Goal: Information Seeking & Learning: Learn about a topic

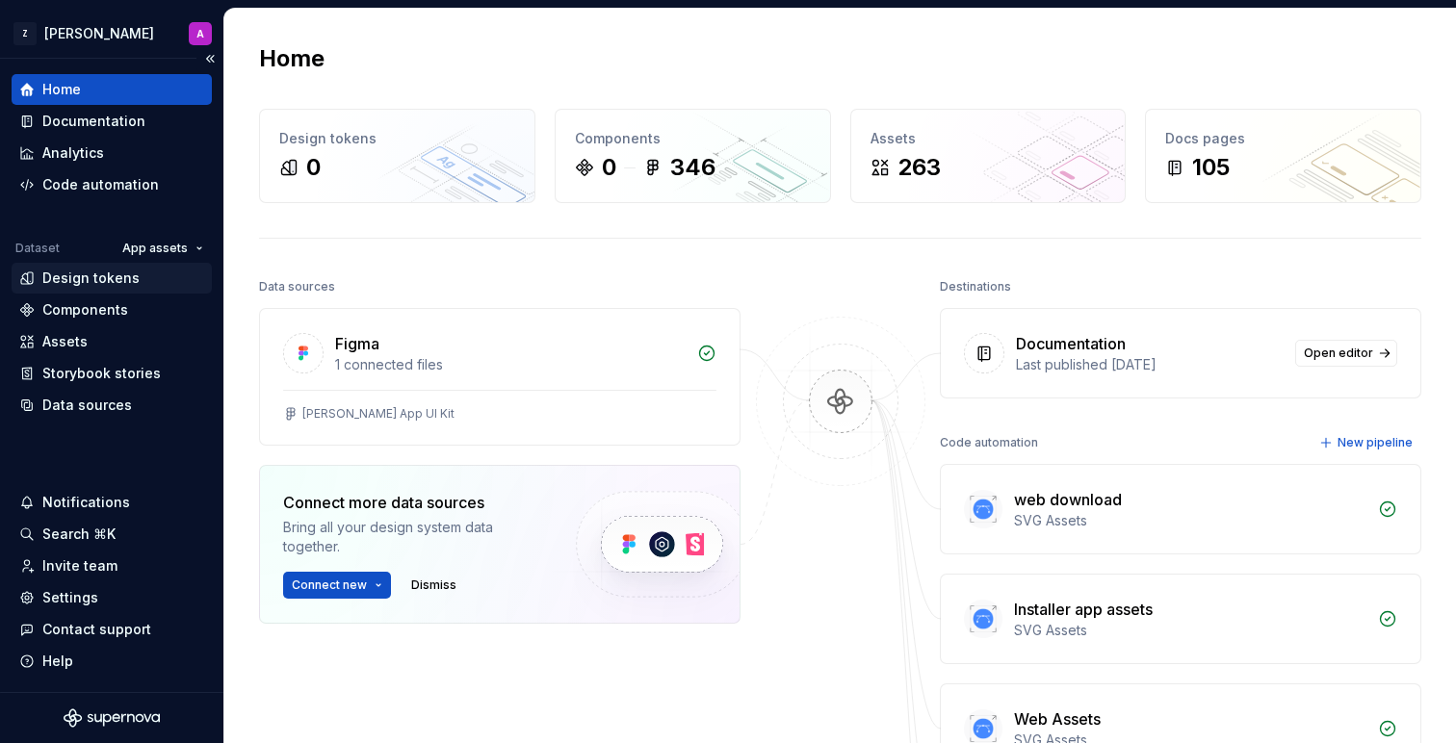
click at [76, 279] on div "Design tokens" at bounding box center [90, 278] width 97 height 19
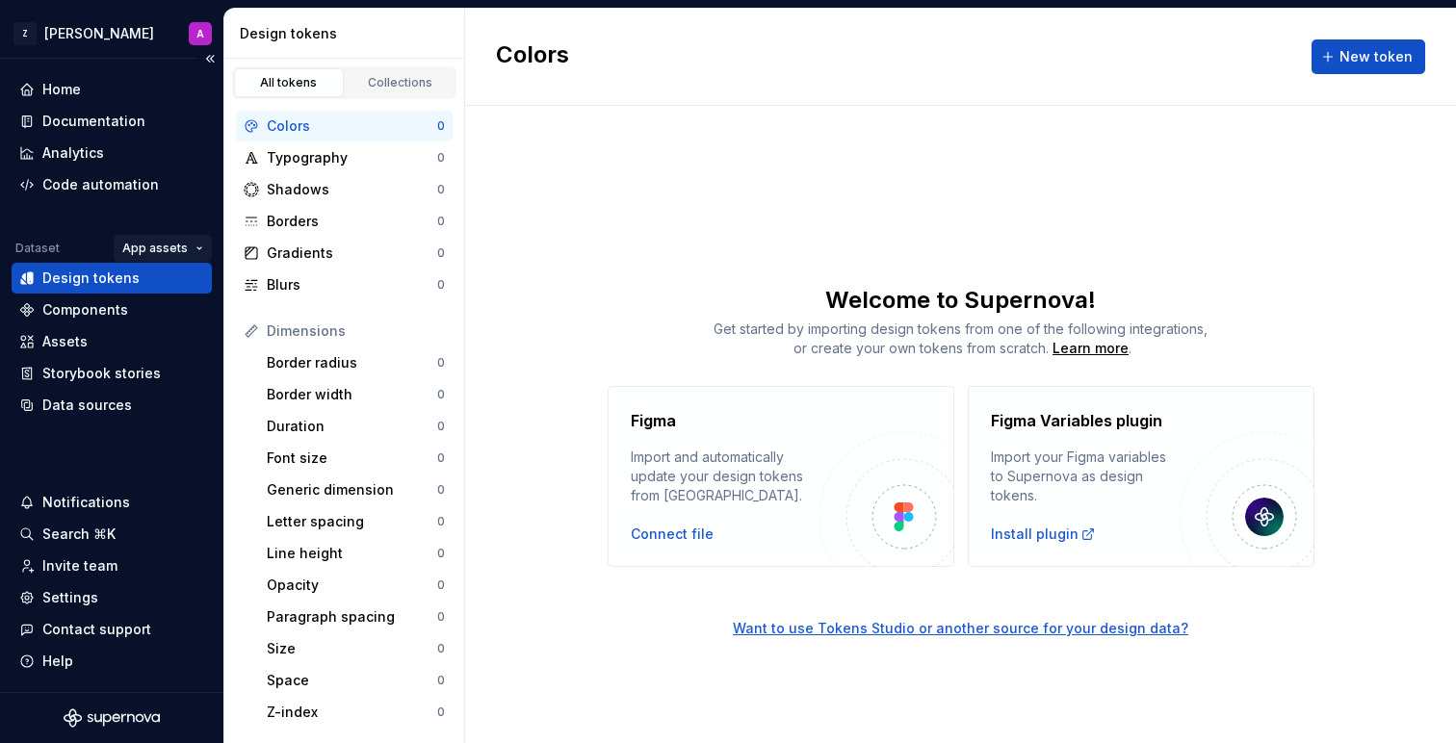
click at [146, 252] on html "Z [PERSON_NAME] A Home Documentation Analytics Code automation Dataset App asse…" at bounding box center [728, 371] width 1456 height 743
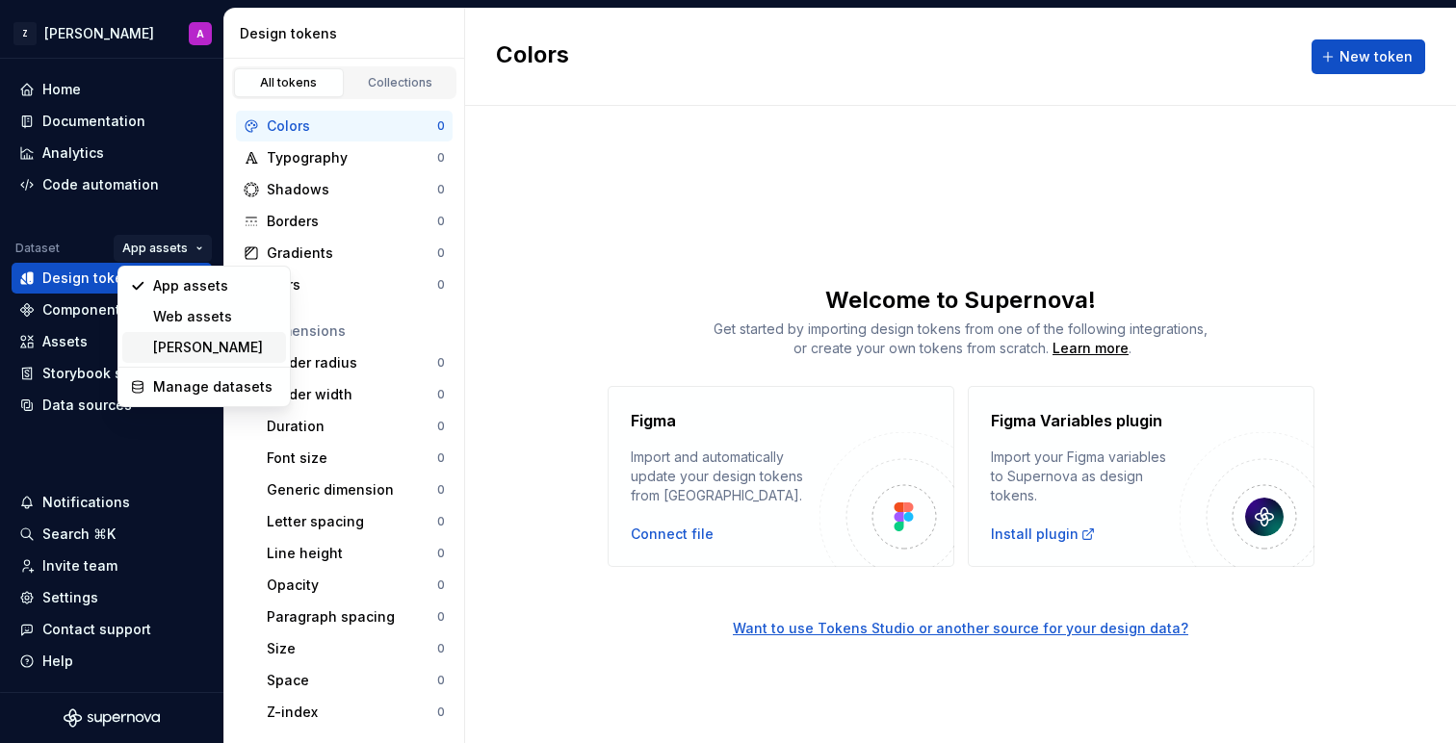
click at [168, 340] on div "[PERSON_NAME]" at bounding box center [215, 347] width 125 height 19
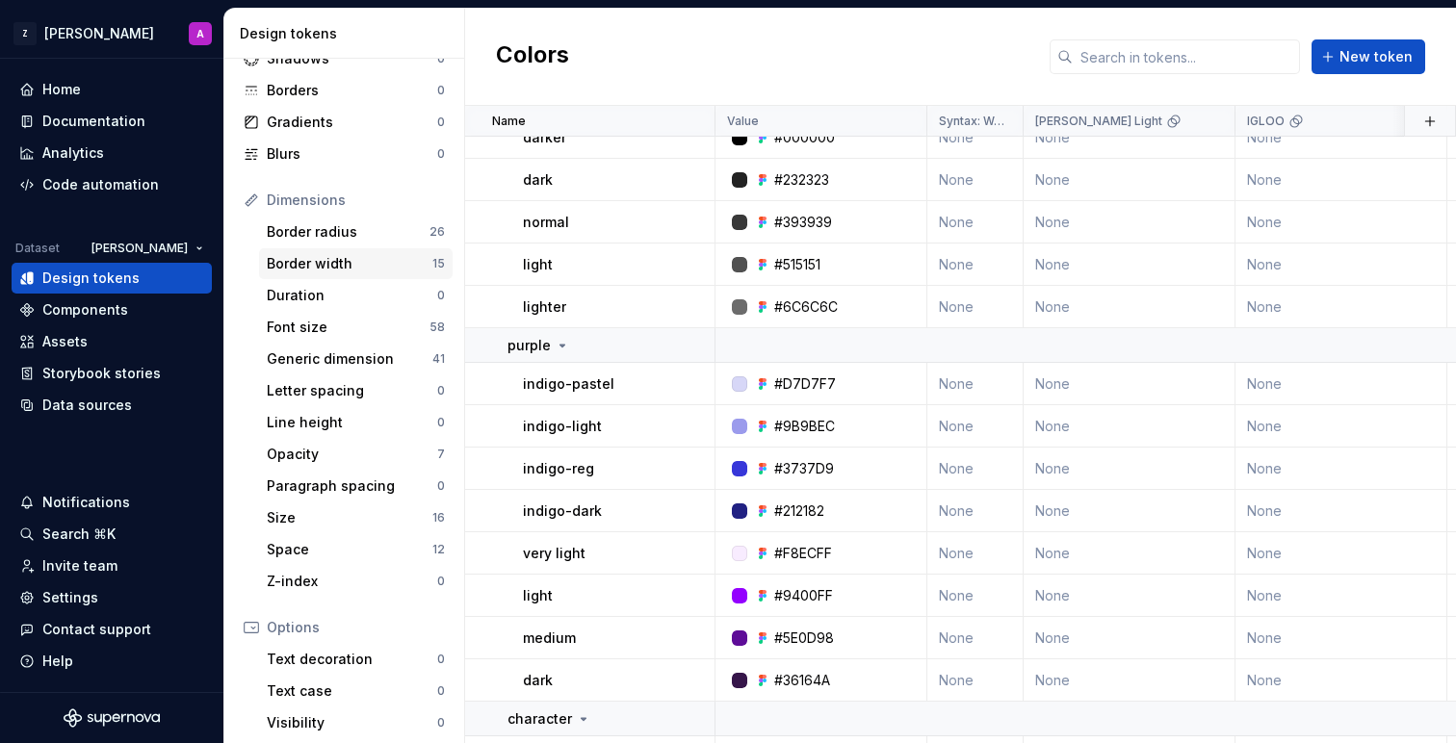
scroll to position [142, 0]
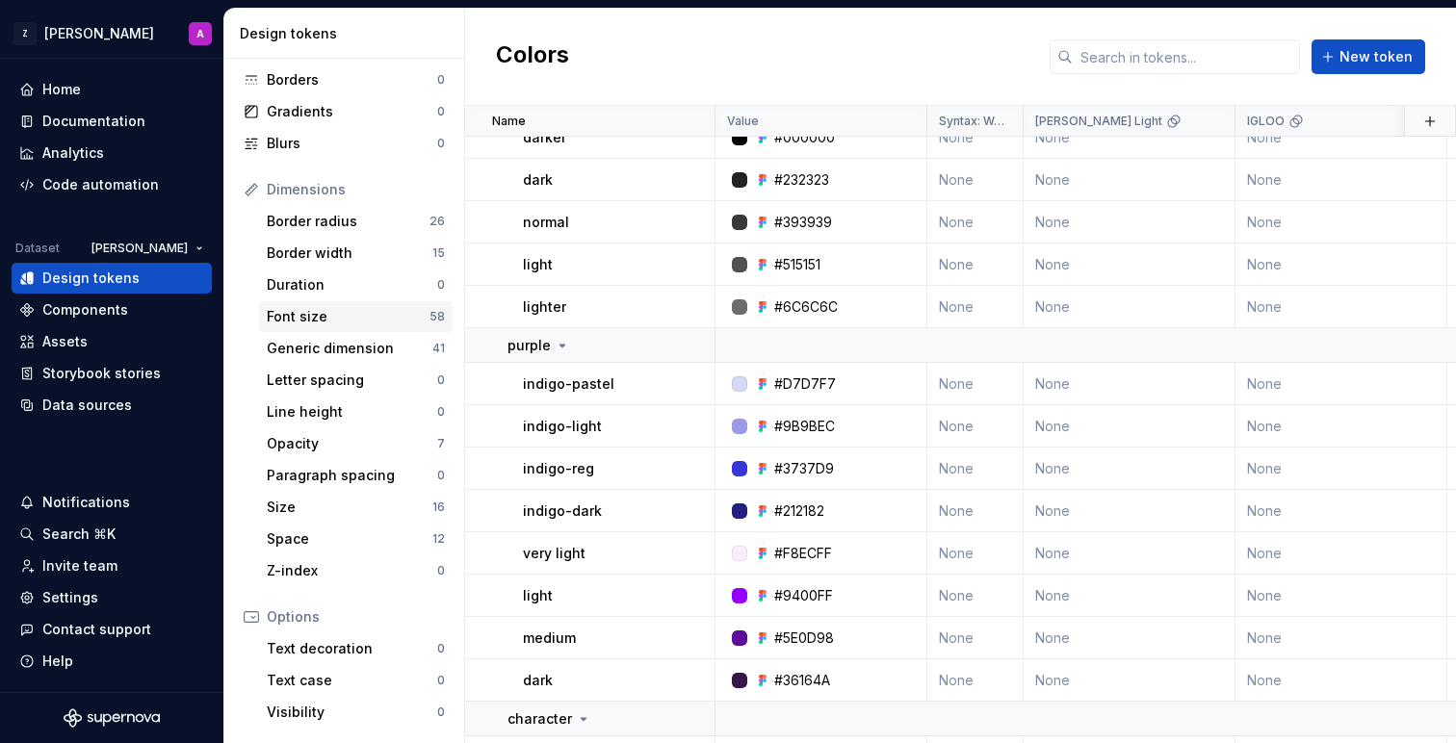
click at [338, 320] on div "Font size" at bounding box center [348, 316] width 163 height 19
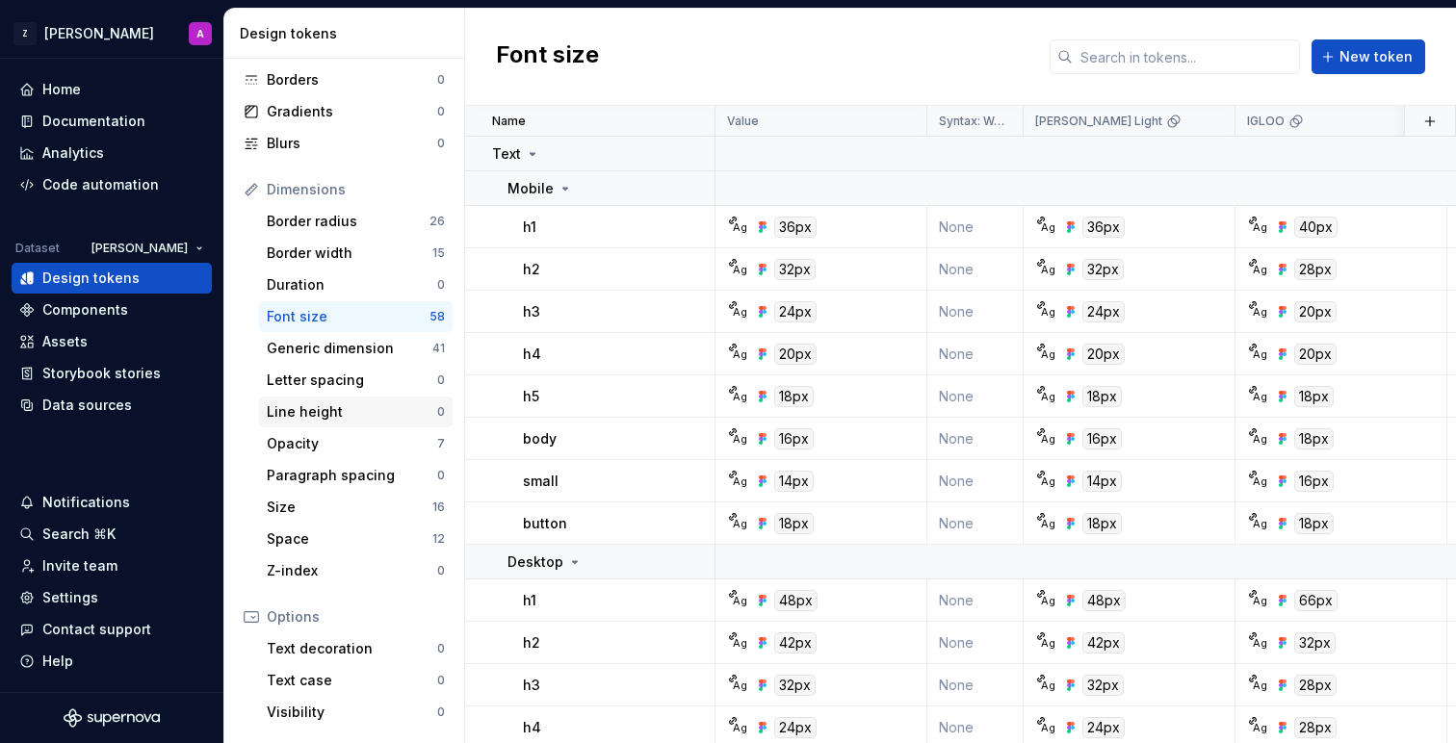
click at [344, 404] on div "Line height" at bounding box center [352, 411] width 170 height 19
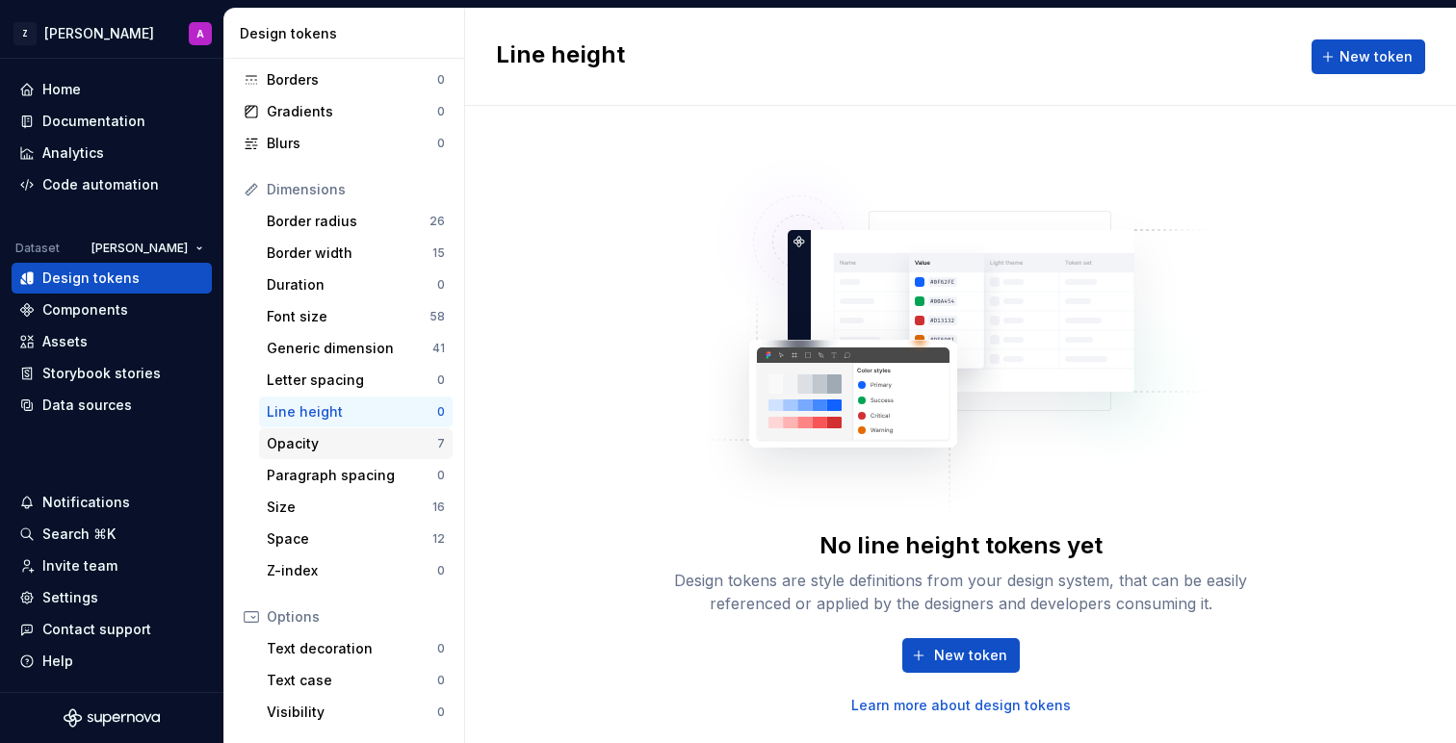
click at [345, 434] on div "Opacity" at bounding box center [352, 443] width 170 height 19
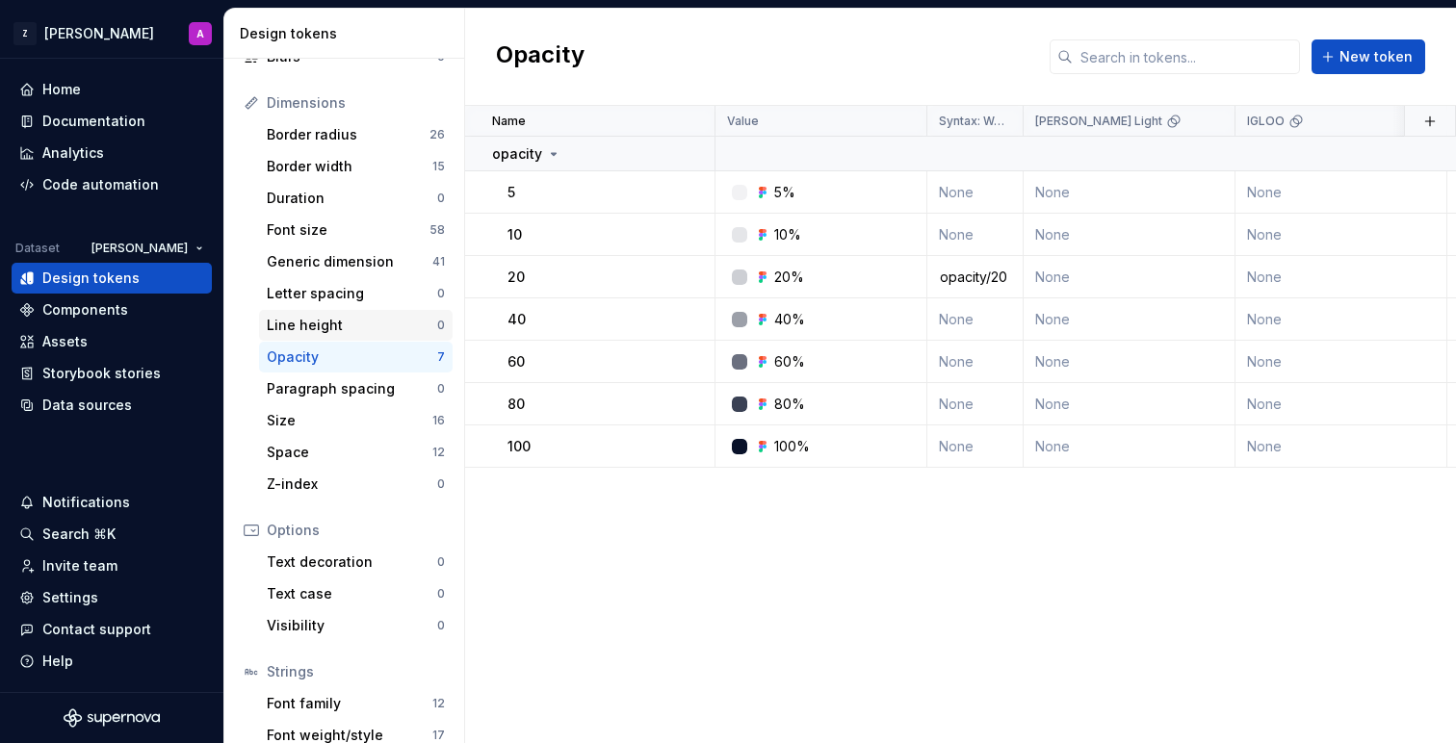
scroll to position [230, 0]
click at [339, 419] on div "Size" at bounding box center [350, 418] width 166 height 19
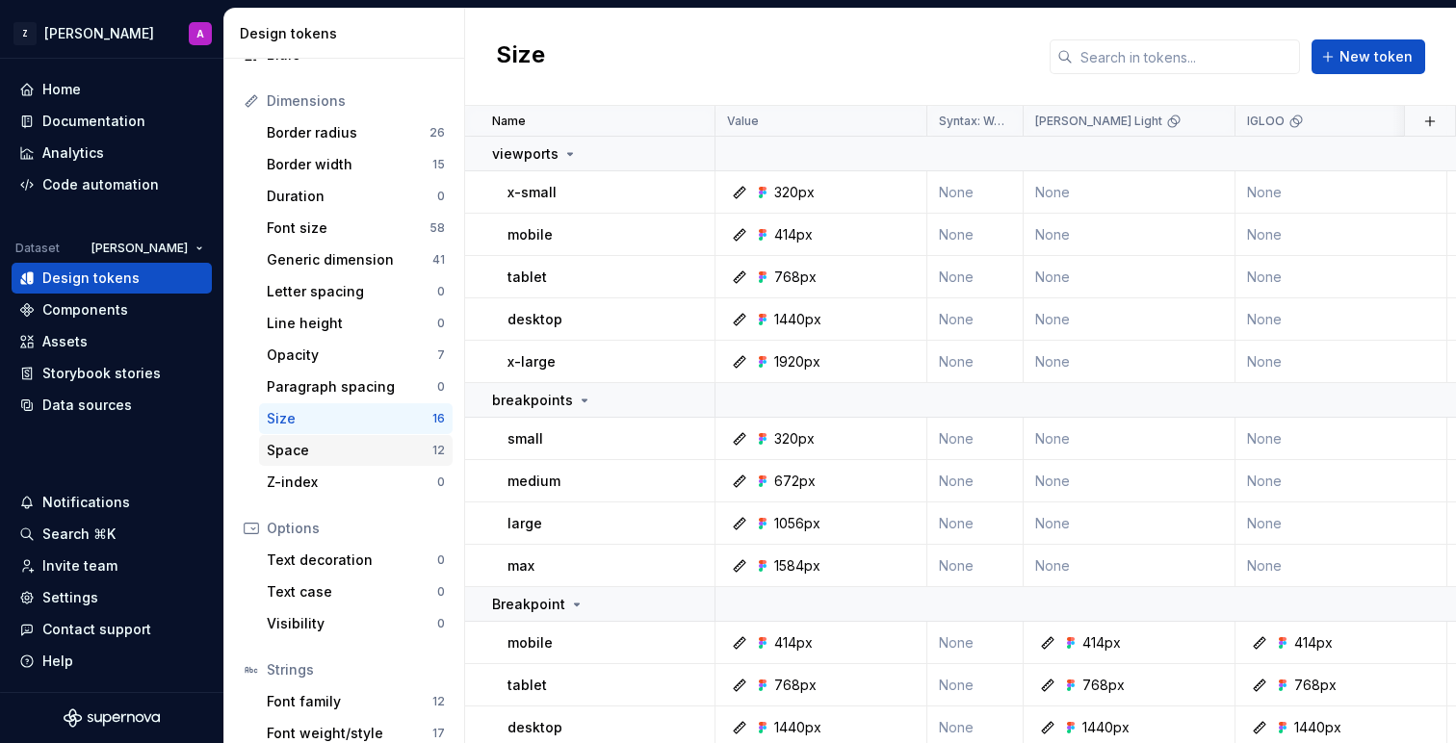
click at [310, 450] on div "Space" at bounding box center [350, 450] width 166 height 19
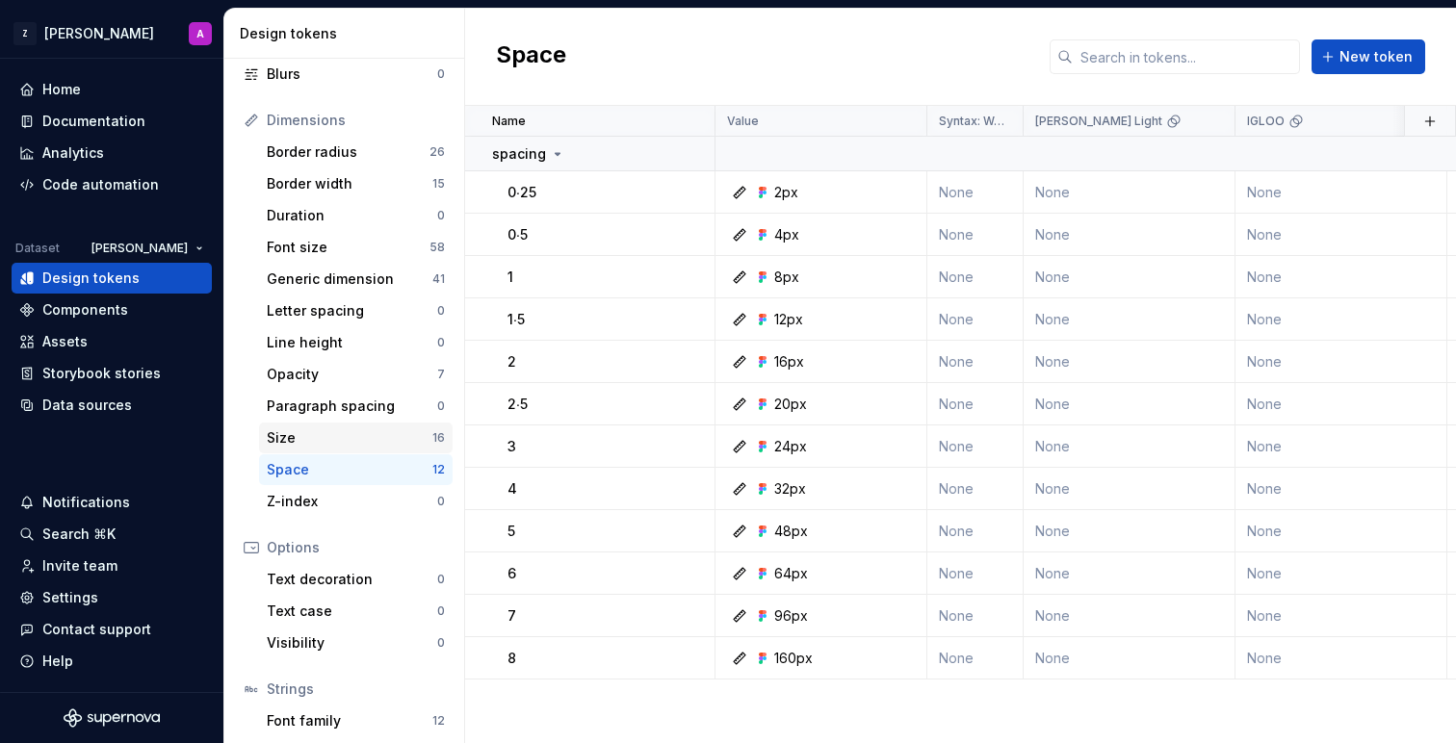
scroll to position [311, 0]
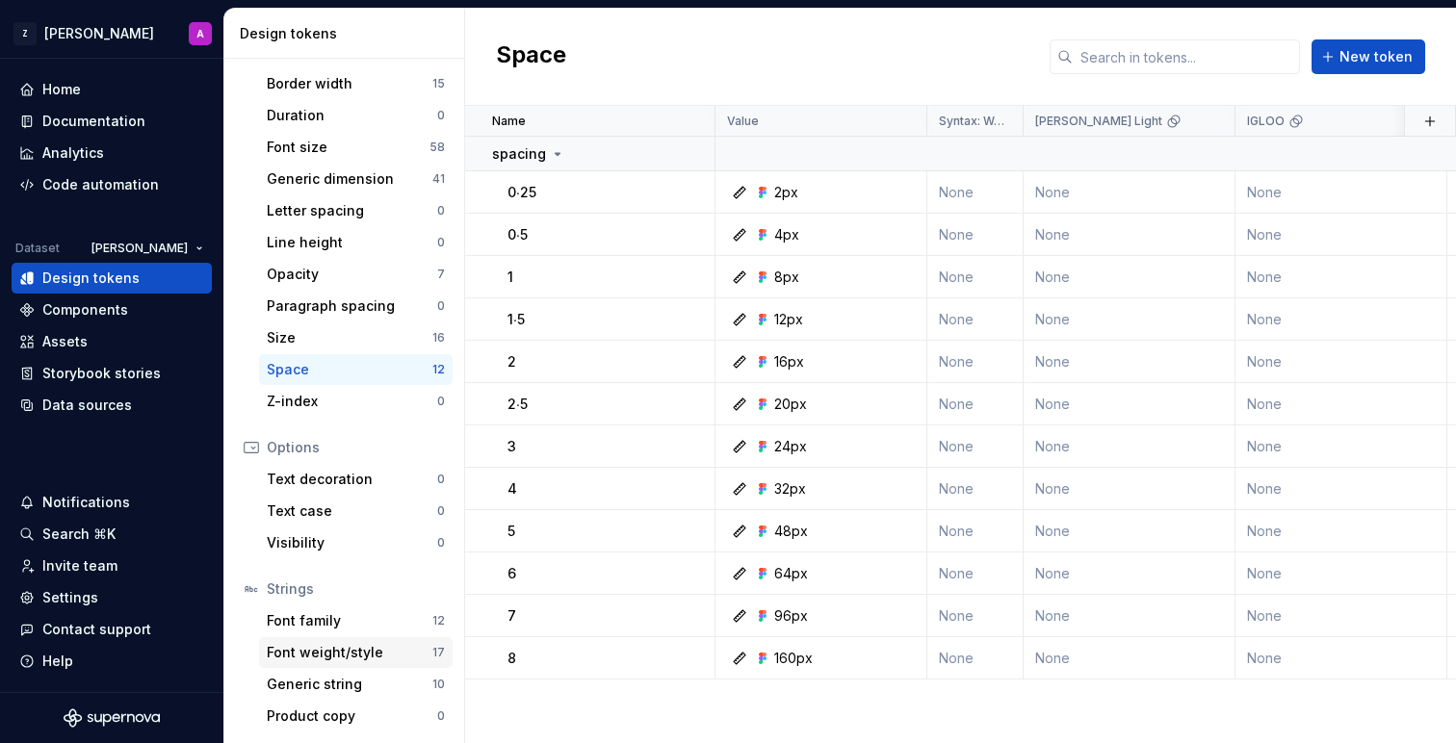
click at [359, 650] on div "Font weight/style" at bounding box center [350, 652] width 166 height 19
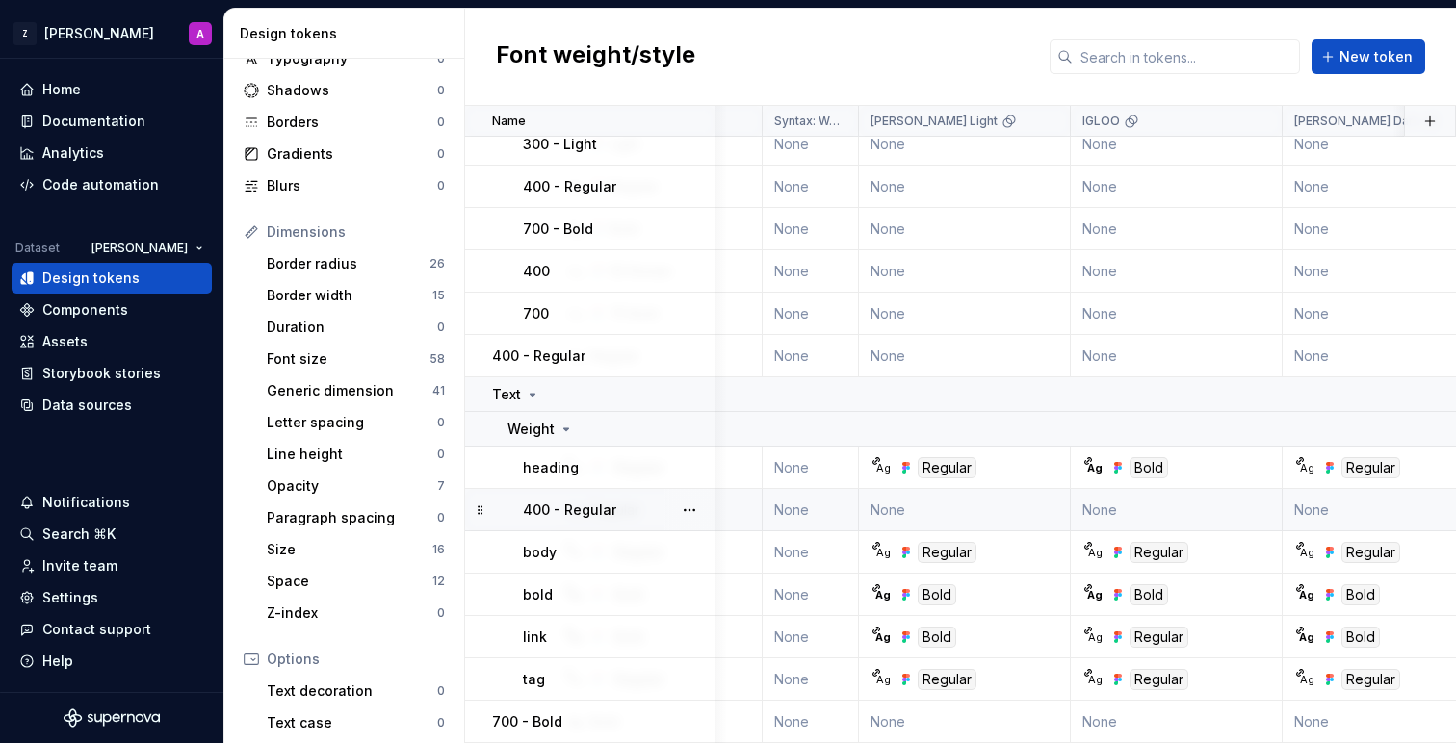
scroll to position [252, 0]
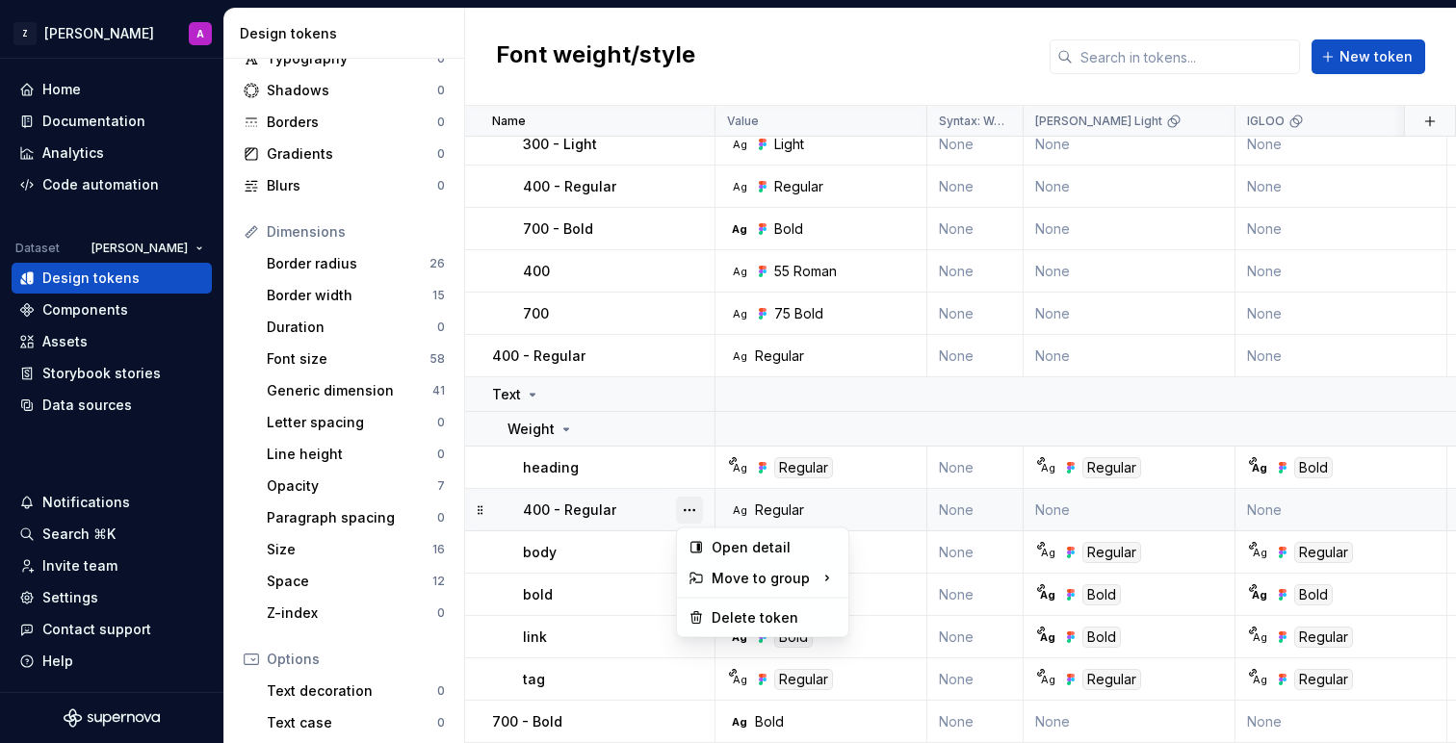
click at [691, 508] on button "button" at bounding box center [689, 510] width 27 height 27
click at [758, 619] on div "Delete token" at bounding box center [773, 617] width 125 height 19
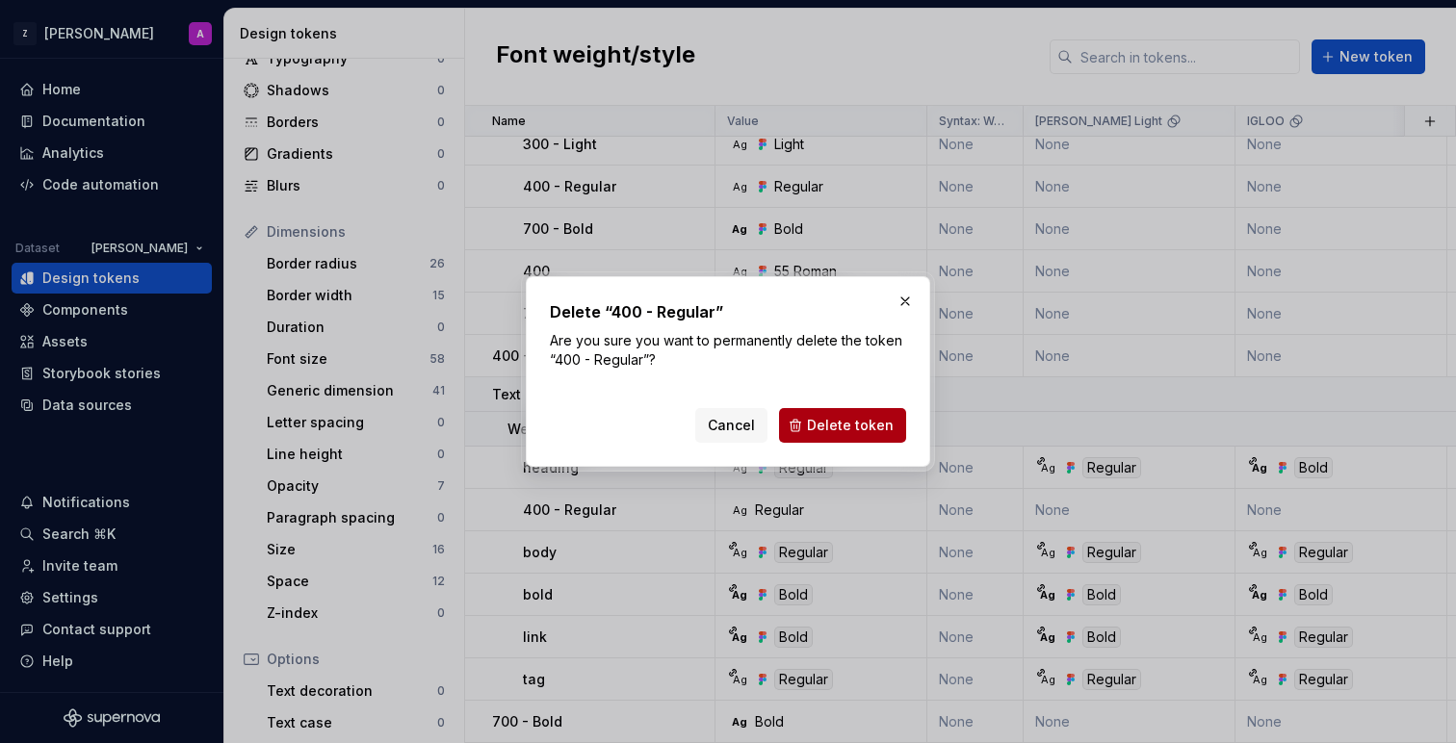
click at [829, 425] on span "Delete token" at bounding box center [850, 425] width 87 height 19
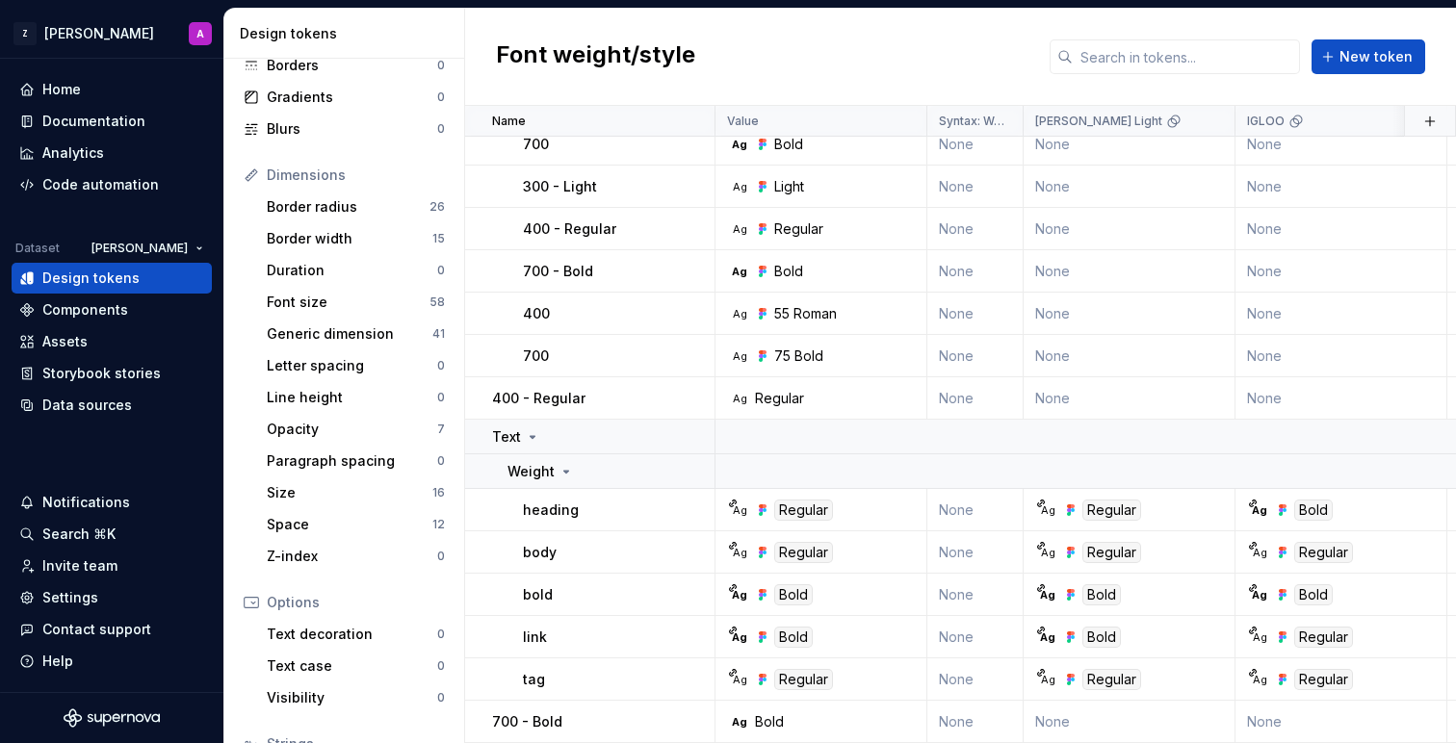
scroll to position [0, 0]
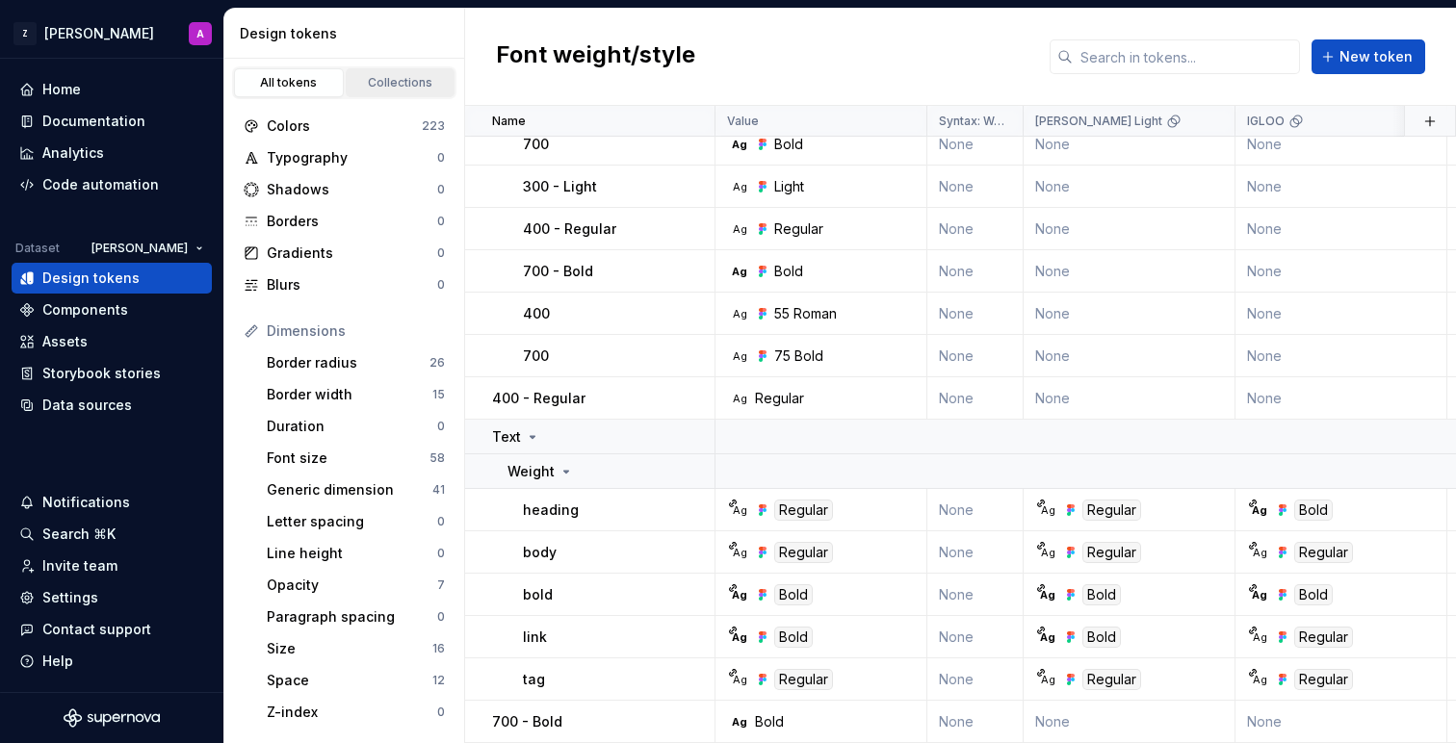
click at [393, 83] on div "Collections" at bounding box center [400, 82] width 96 height 15
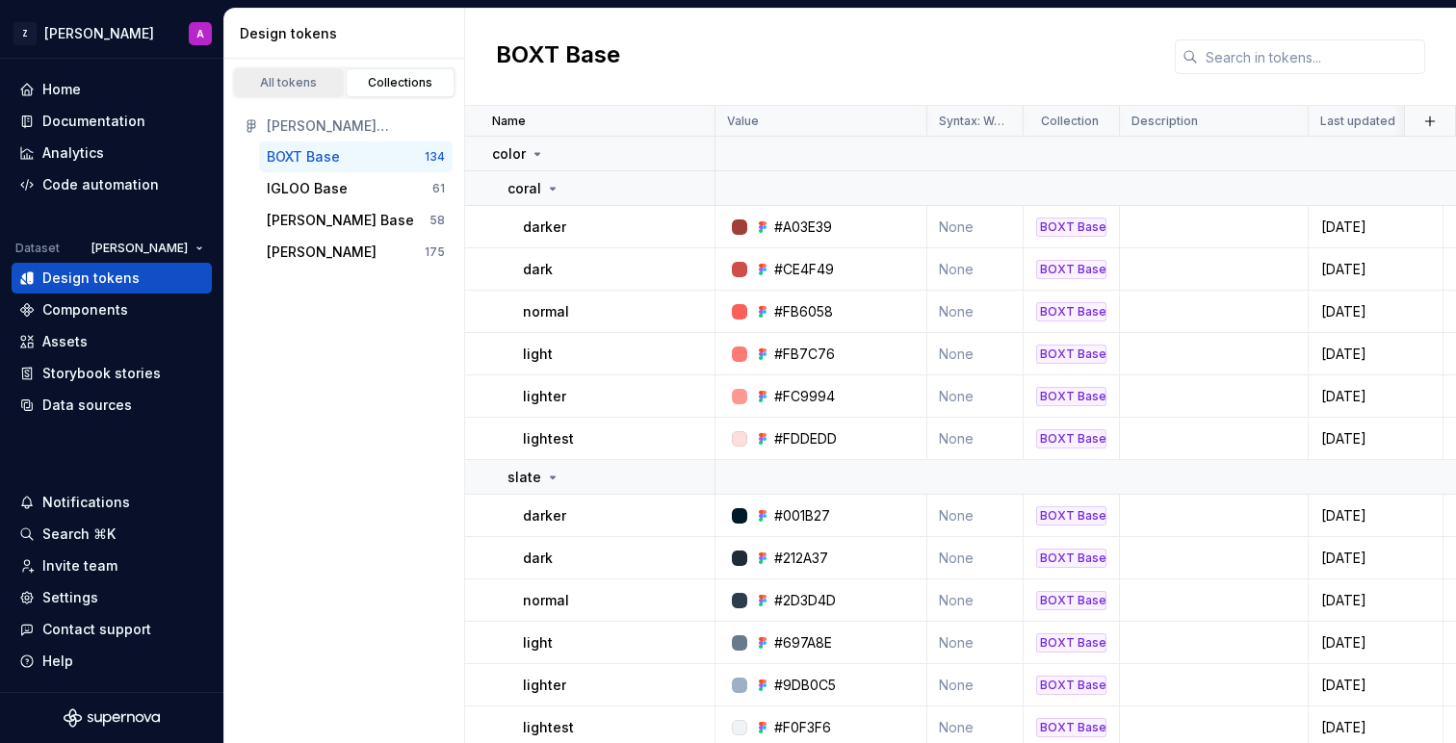
click at [306, 86] on div "All tokens" at bounding box center [289, 82] width 96 height 15
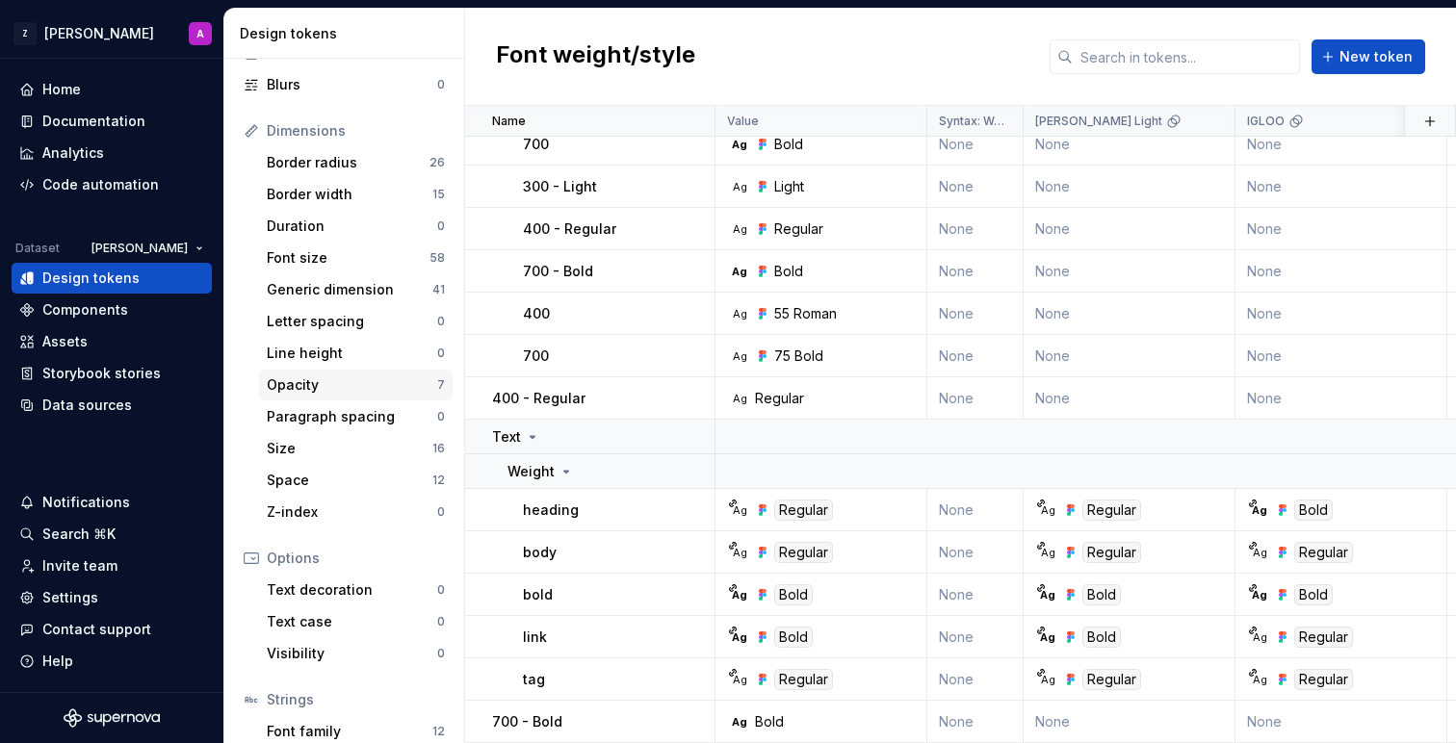
scroll to position [168, 0]
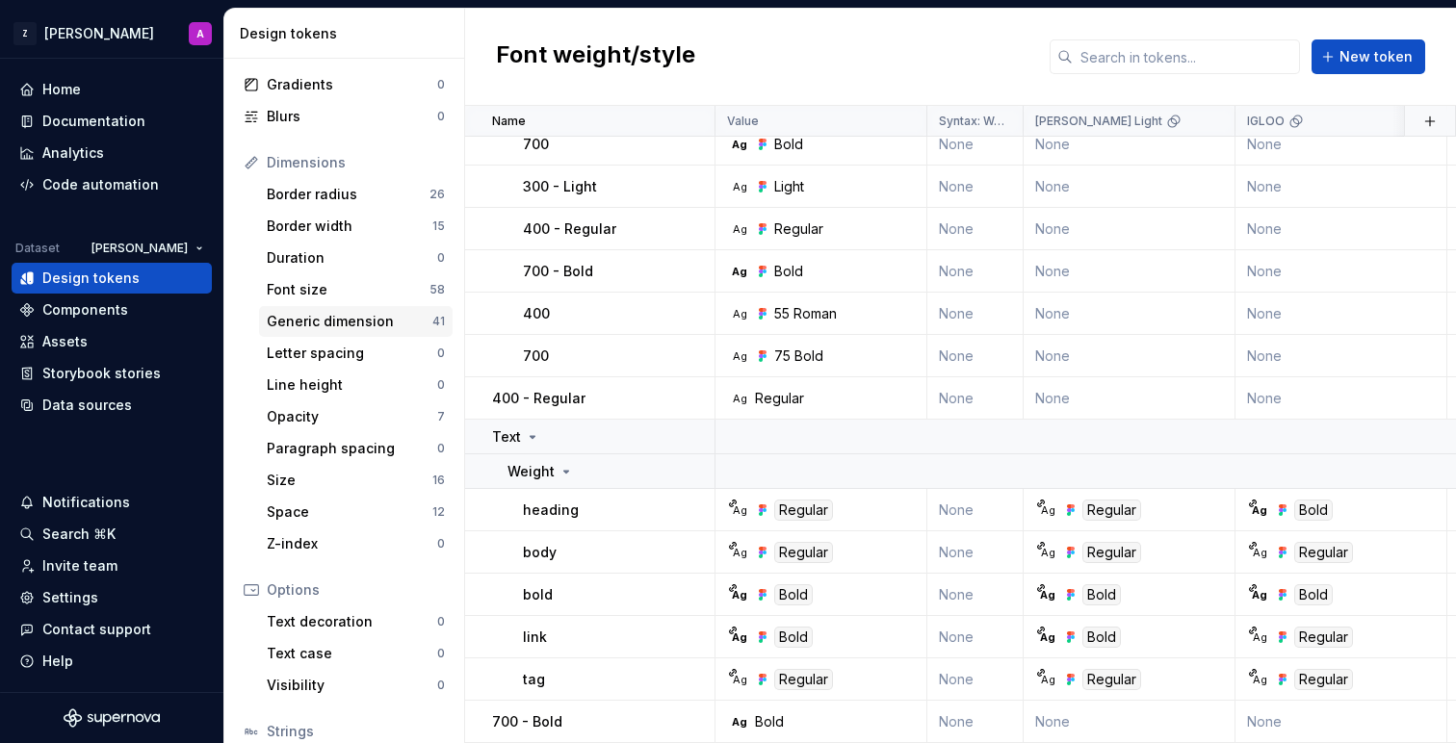
click at [338, 322] on div "Generic dimension" at bounding box center [350, 321] width 166 height 19
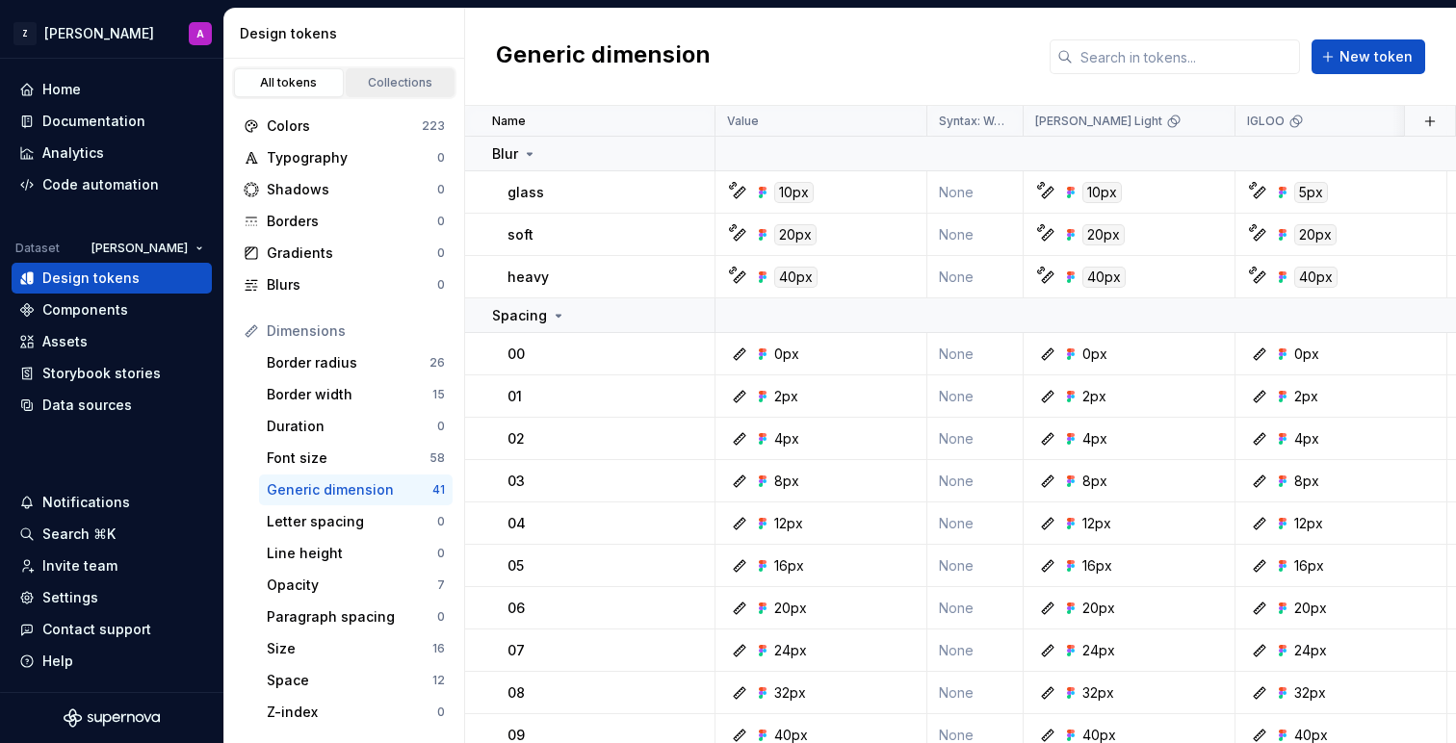
click at [391, 96] on link "Collections" at bounding box center [401, 82] width 110 height 29
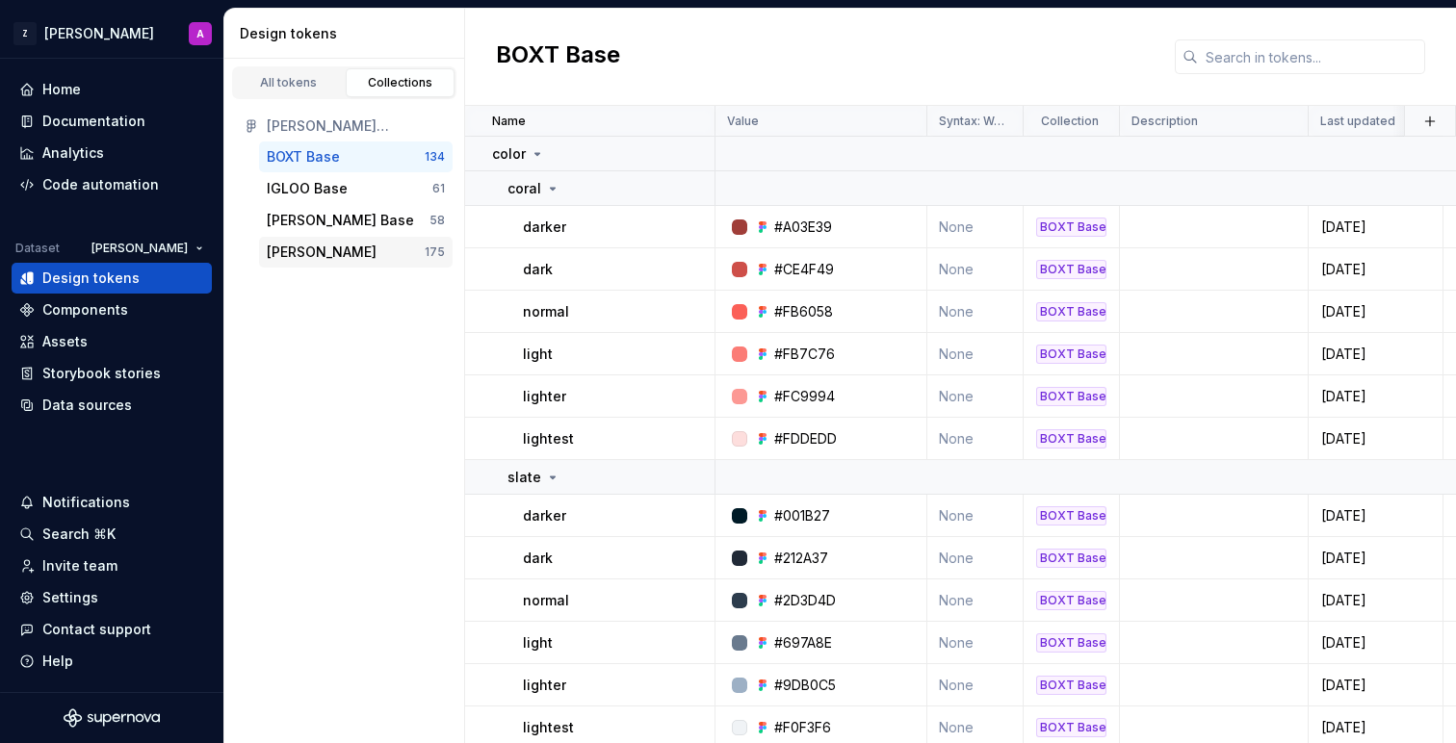
click at [349, 247] on div "[PERSON_NAME]" at bounding box center [322, 252] width 110 height 19
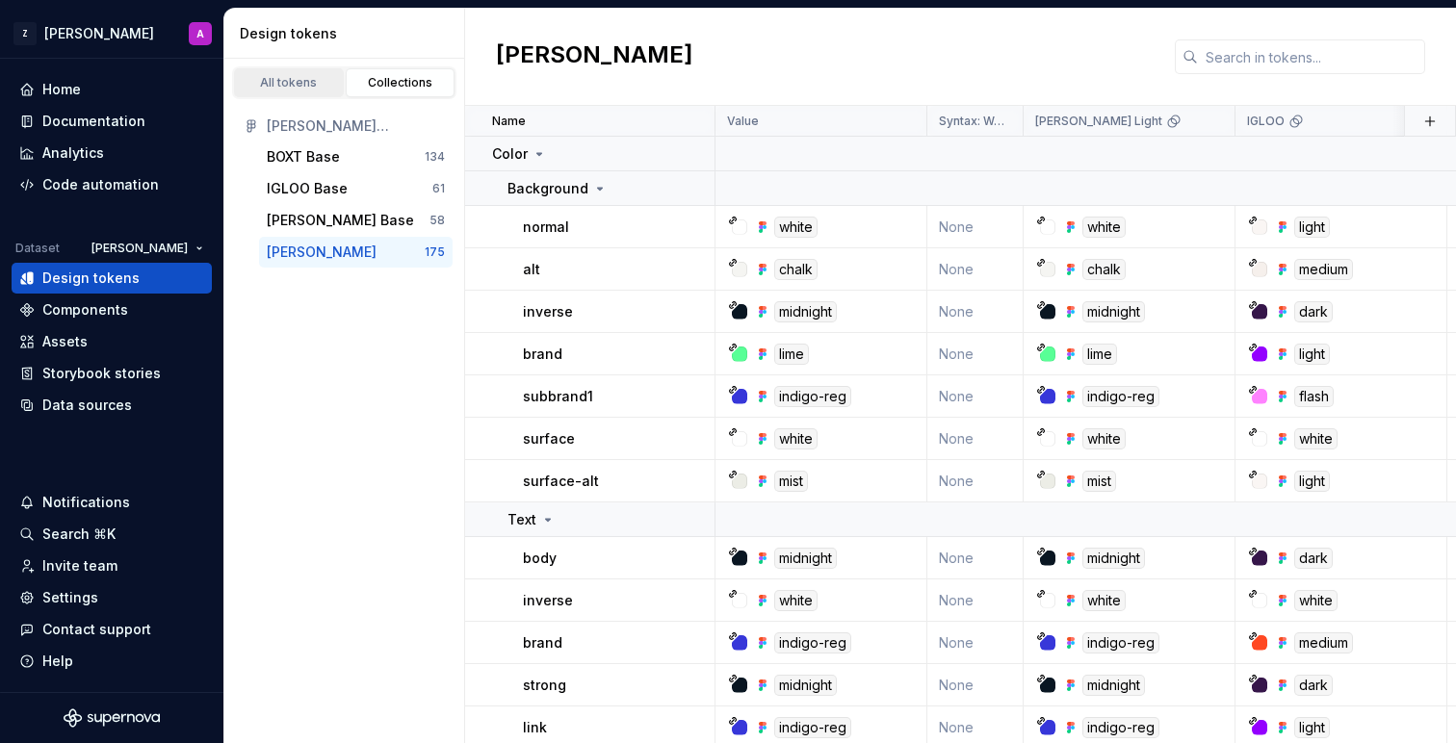
click at [303, 89] on div "All tokens" at bounding box center [289, 82] width 96 height 15
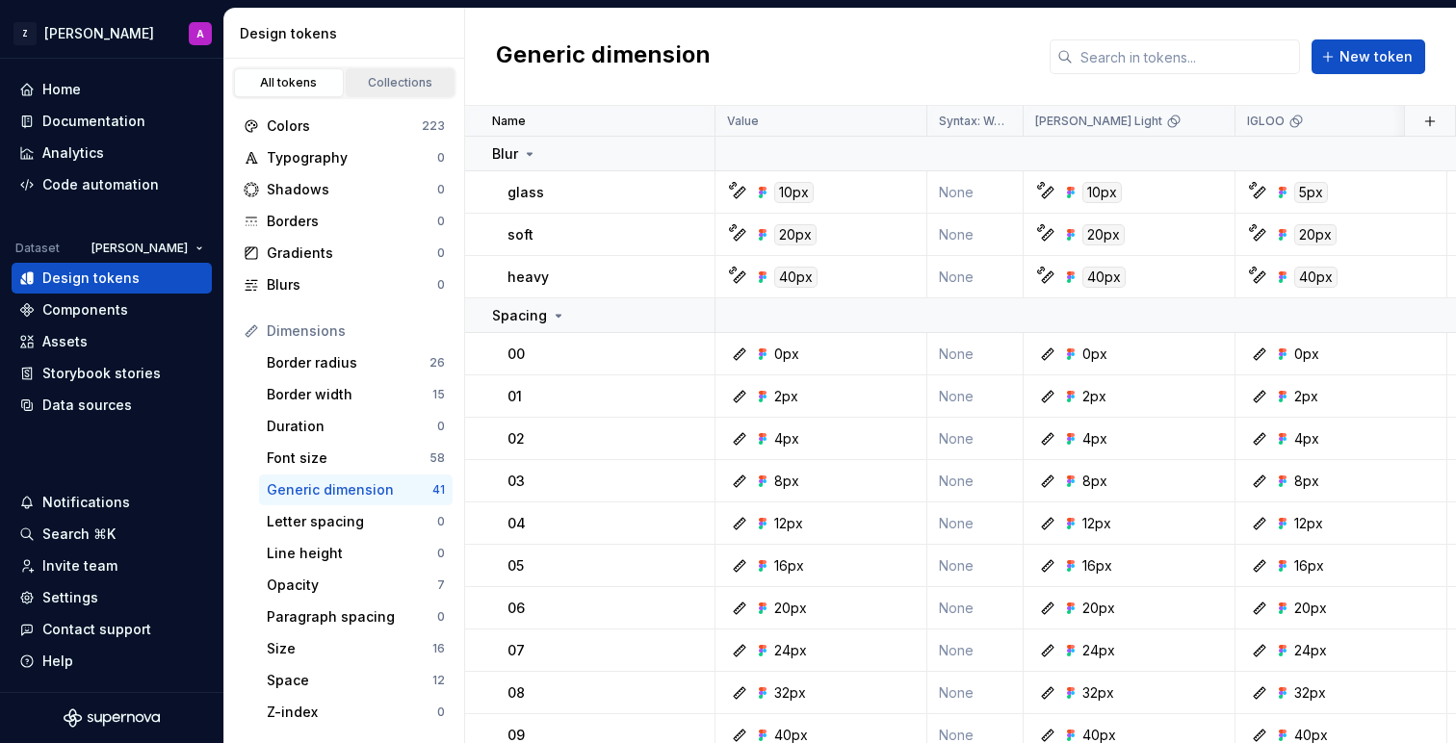
click at [404, 79] on div "Collections" at bounding box center [400, 82] width 96 height 15
